Goal: Task Accomplishment & Management: Manage account settings

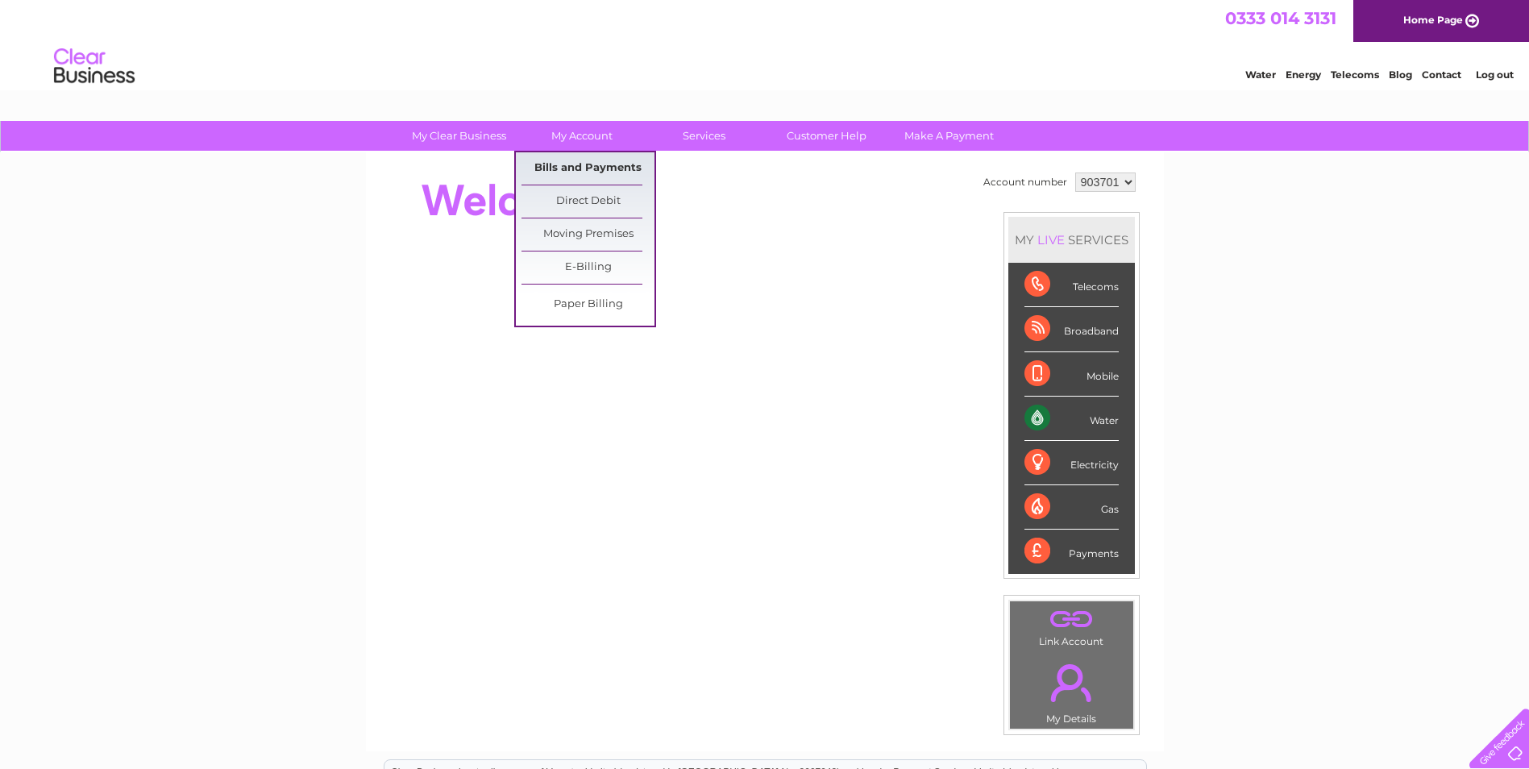
click at [576, 164] on link "Bills and Payments" at bounding box center [587, 168] width 133 height 32
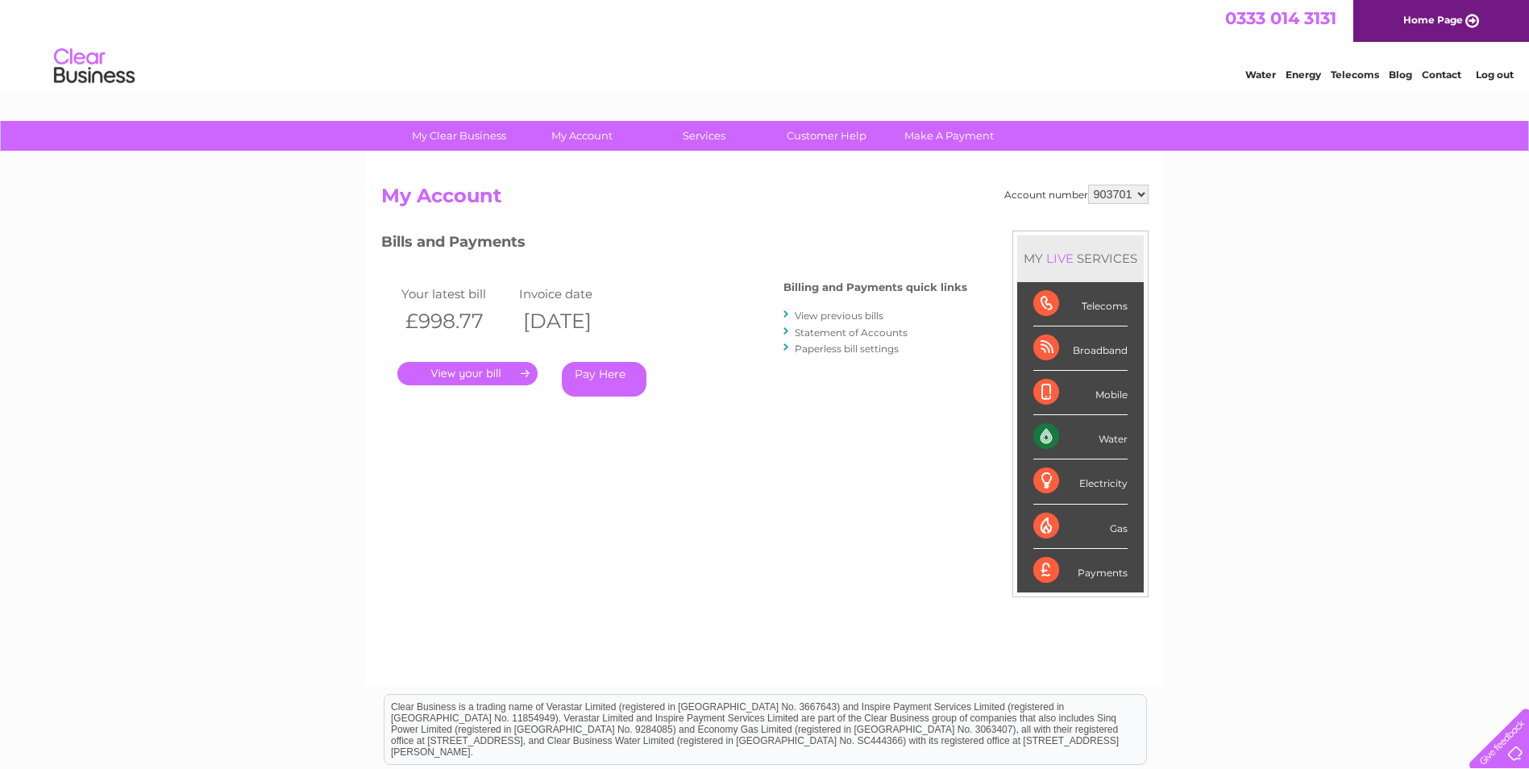
click at [491, 376] on link "." at bounding box center [467, 373] width 140 height 23
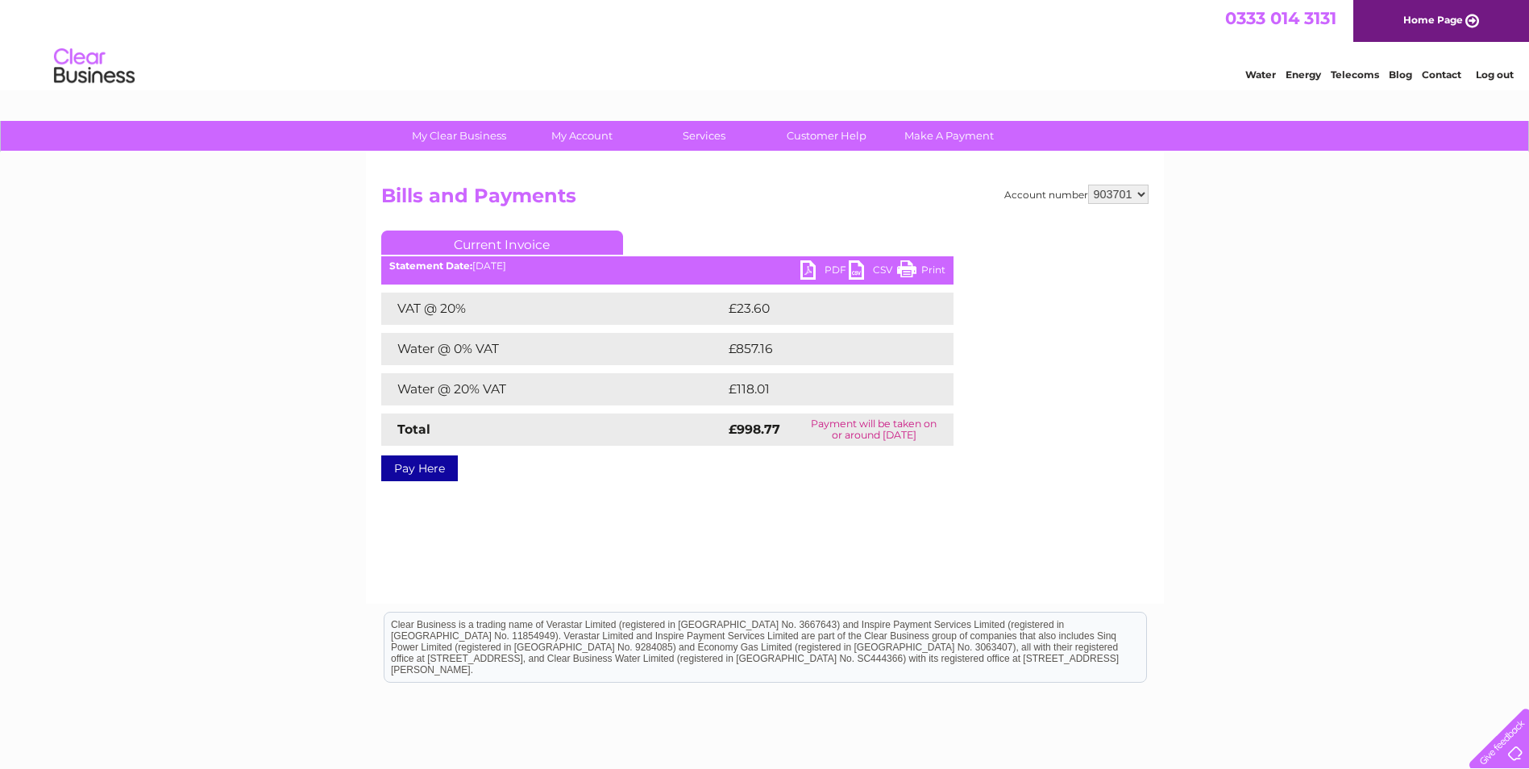
click at [832, 269] on link "PDF" at bounding box center [824, 271] width 48 height 23
